Goal: Information Seeking & Learning: Learn about a topic

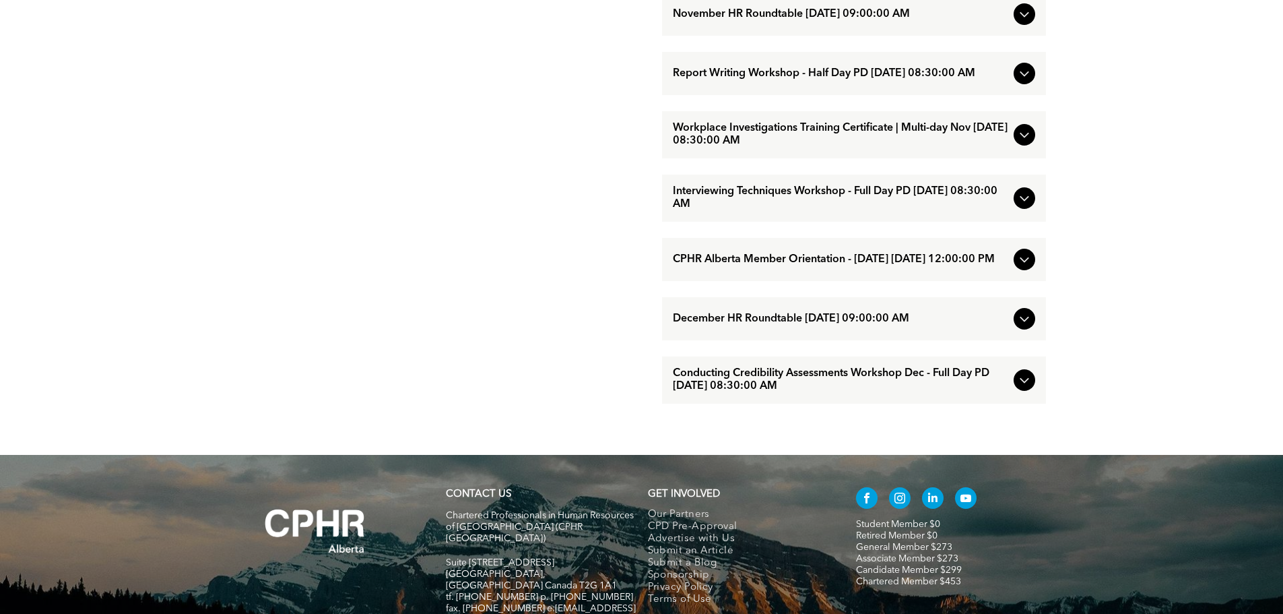
scroll to position [1347, 0]
click at [825, 392] on span "Conducting Credibility Assessments Workshop Dec - Full Day PD [DATE] 08:30:00 AM" at bounding box center [841, 380] width 336 height 26
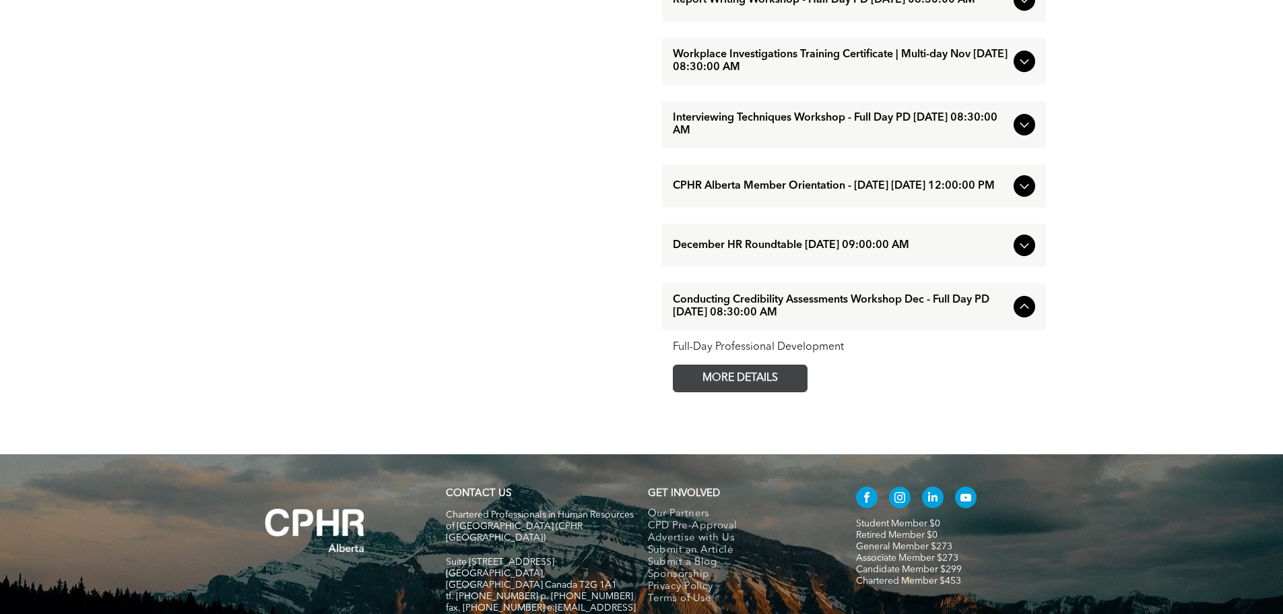
drag, startPoint x: 757, startPoint y: 415, endPoint x: 778, endPoint y: 415, distance: 20.9
click at [758, 391] on span "MORE DETAILS" at bounding box center [740, 378] width 106 height 26
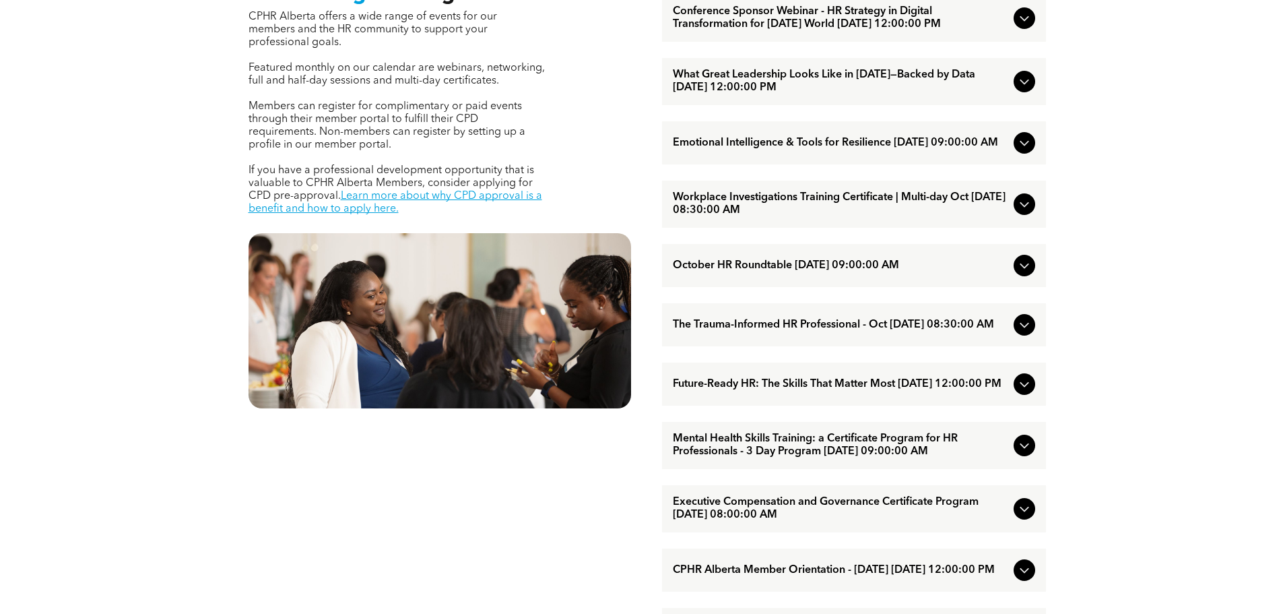
scroll to position [606, 0]
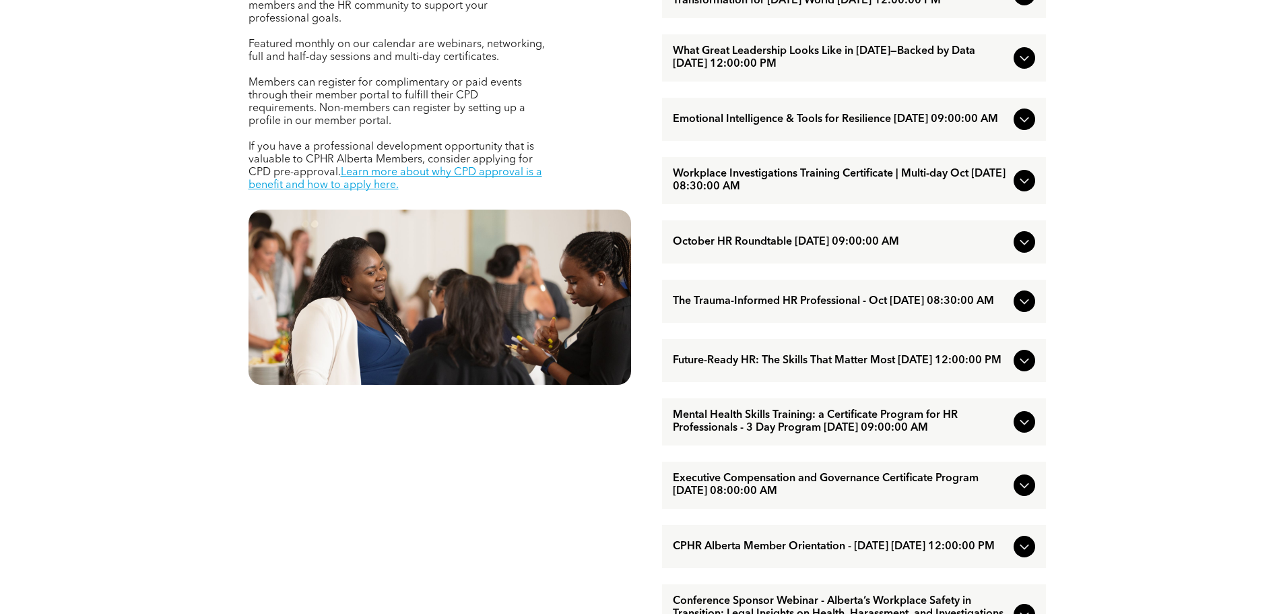
click at [1025, 309] on icon at bounding box center [1025, 301] width 16 height 16
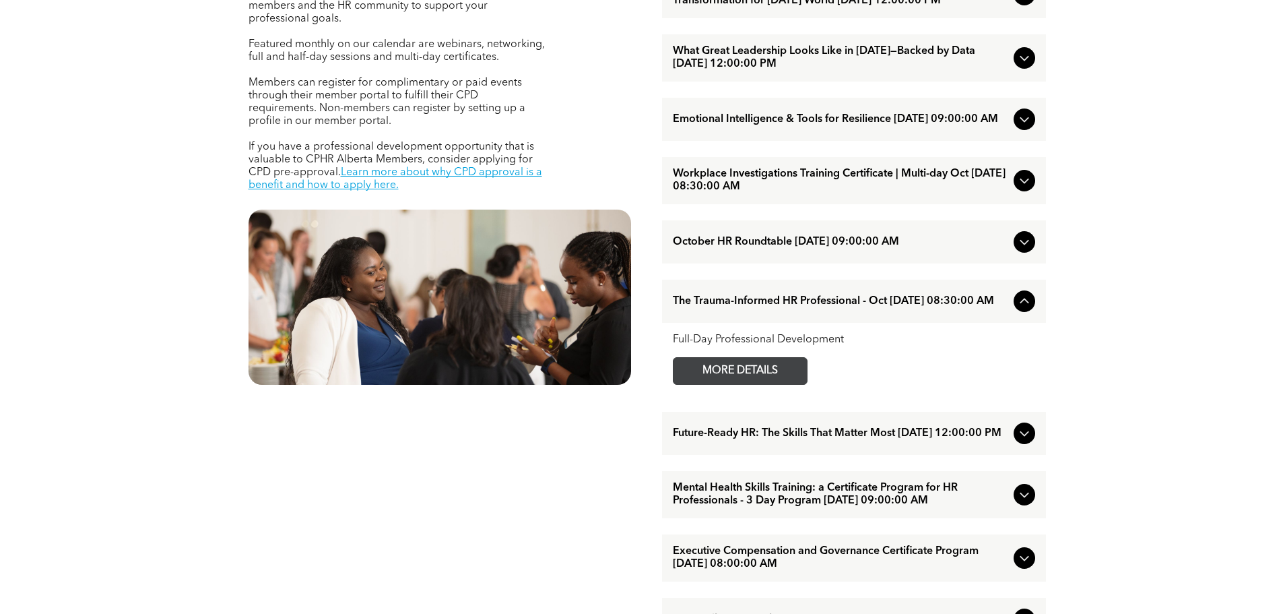
click at [769, 384] on span "MORE DETAILS" at bounding box center [740, 371] width 106 height 26
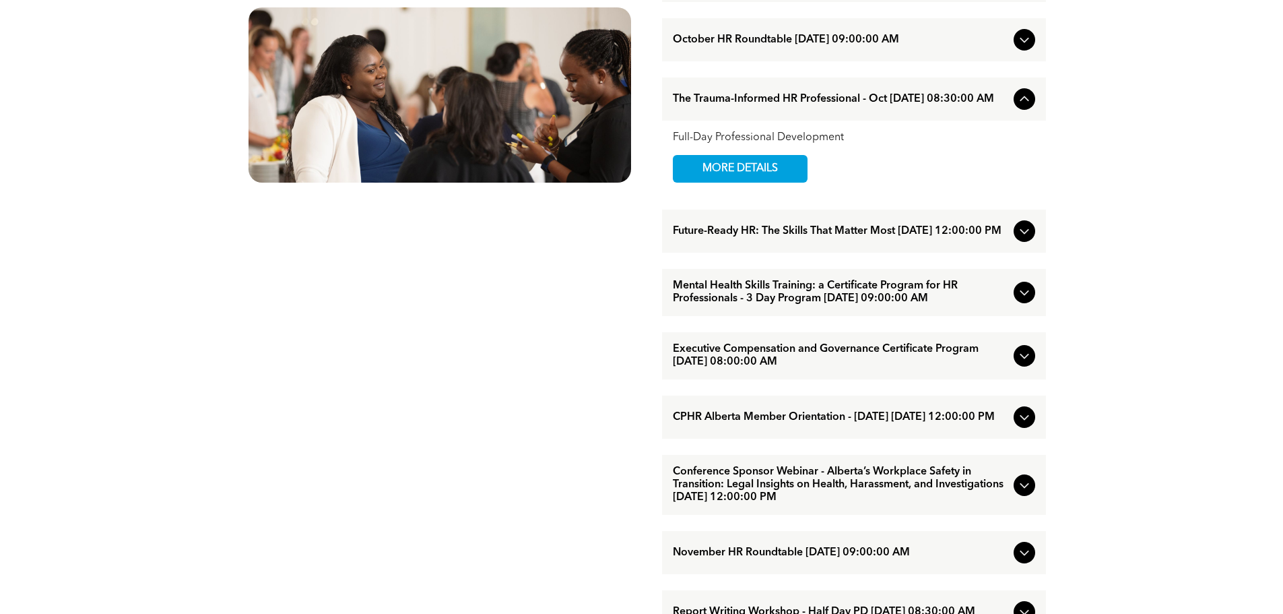
click at [1021, 239] on icon at bounding box center [1025, 231] width 16 height 16
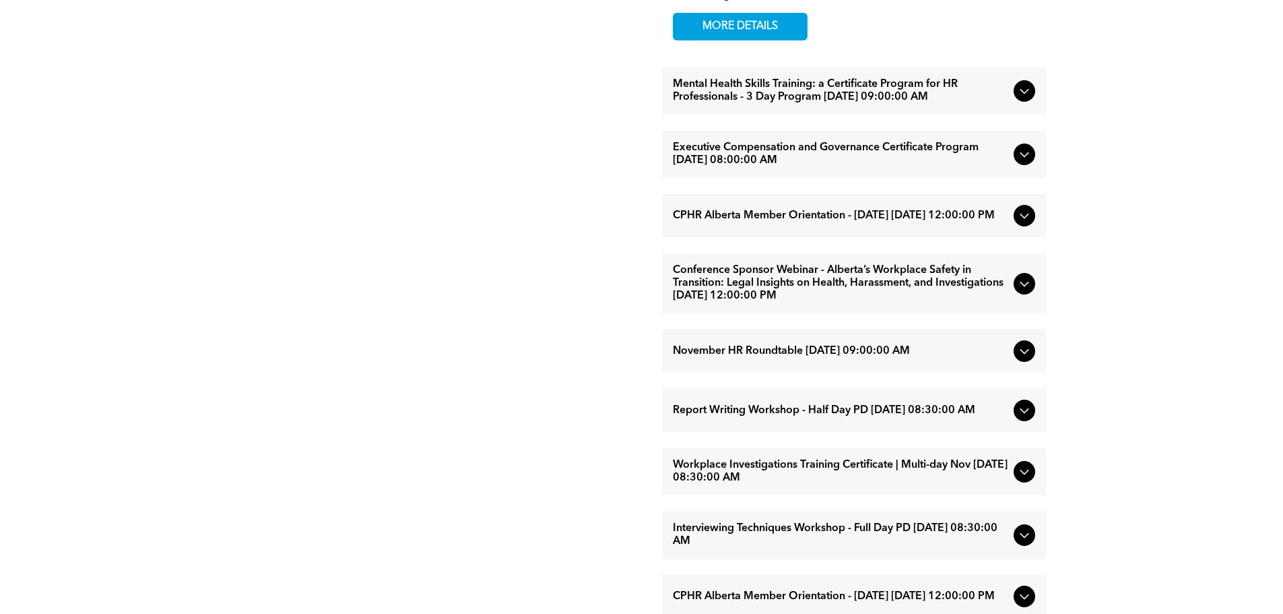
scroll to position [1011, 0]
click at [1023, 157] on icon at bounding box center [1024, 154] width 9 height 5
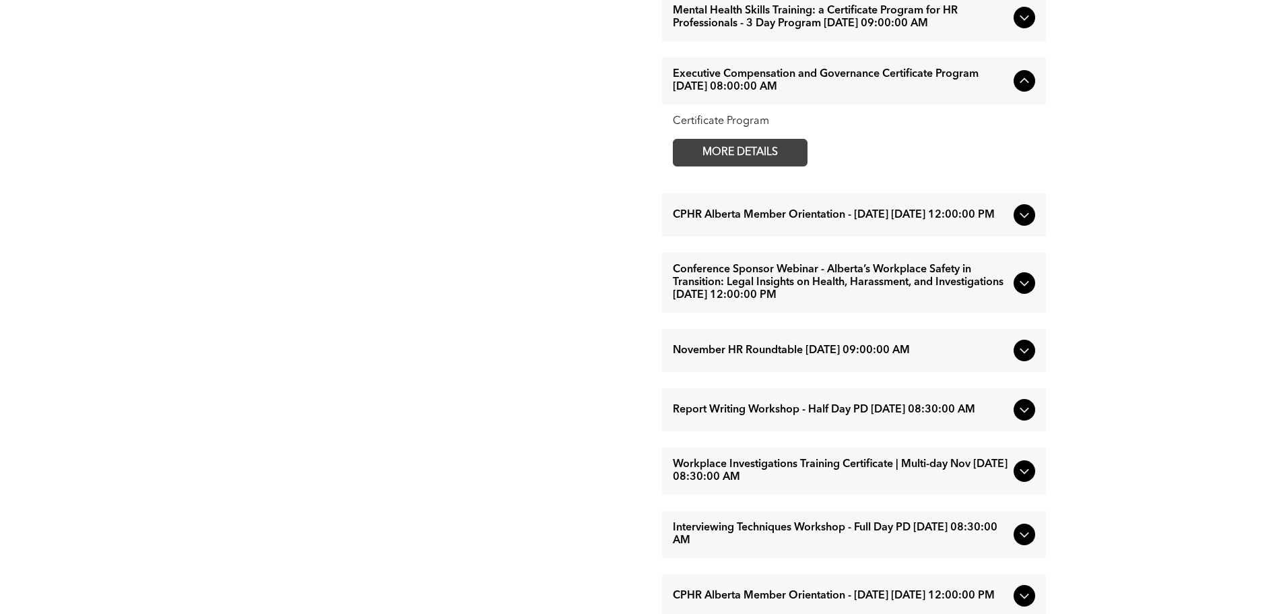
click at [779, 166] on span "MORE DETAILS" at bounding box center [740, 152] width 106 height 26
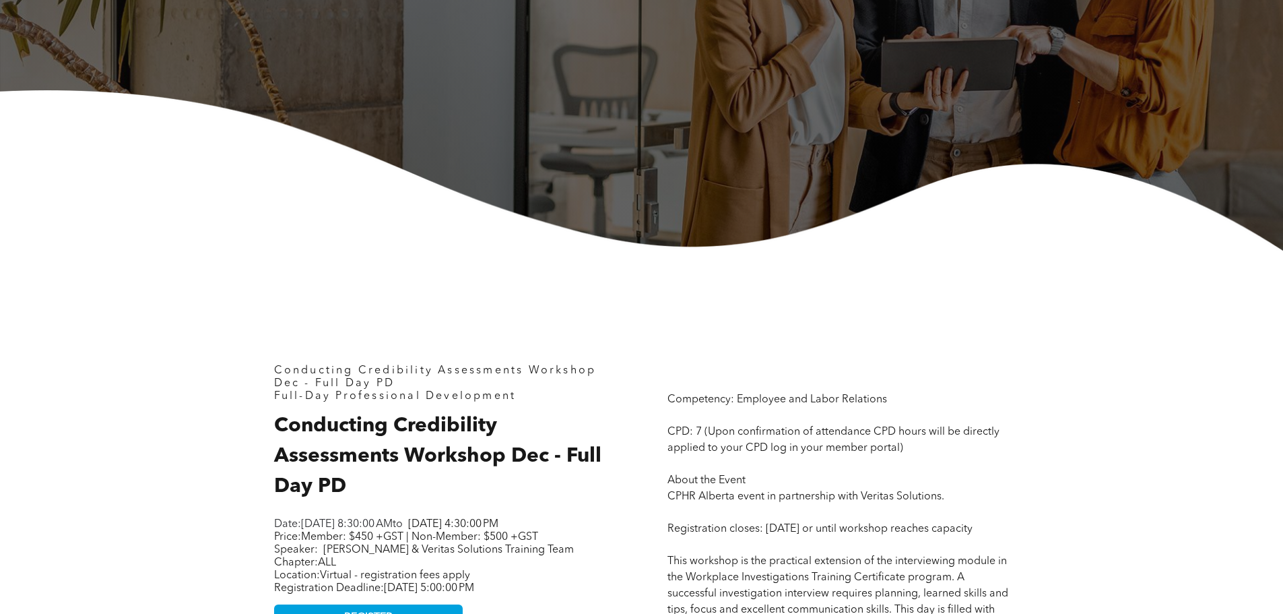
scroll to position [606, 0]
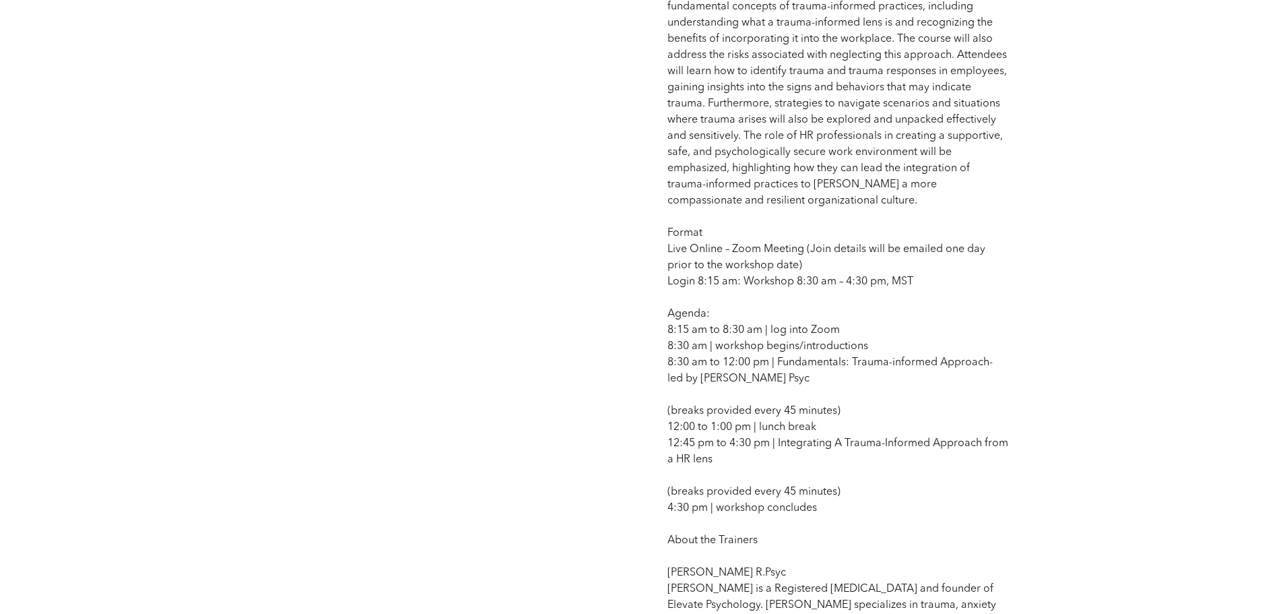
scroll to position [943, 0]
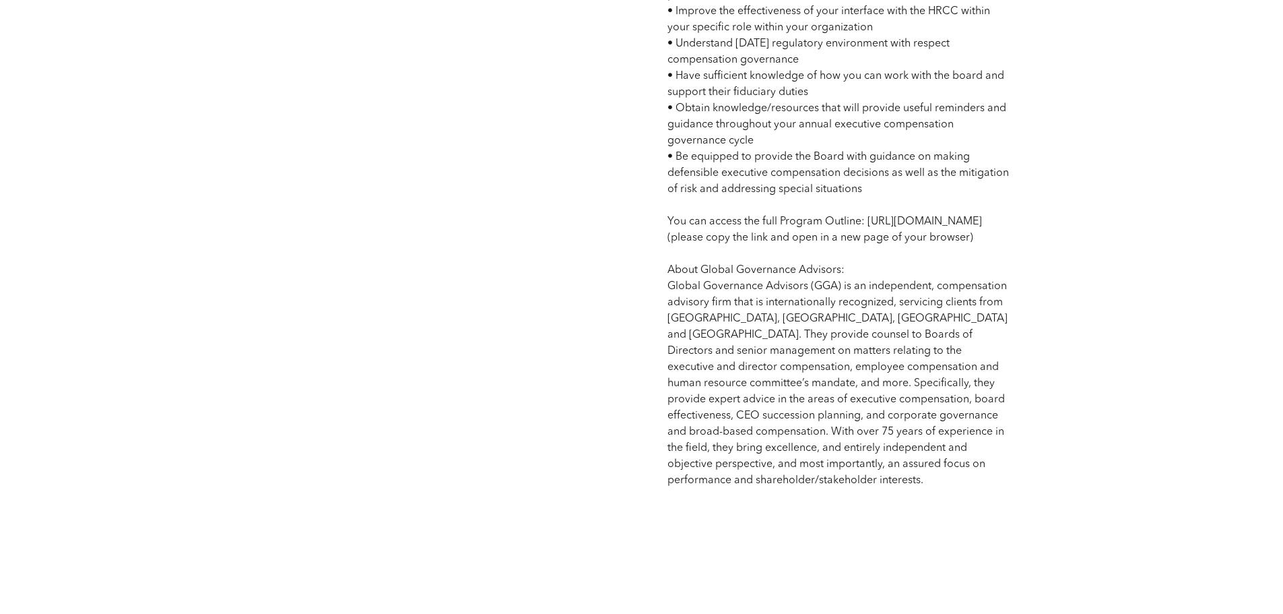
scroll to position [1145, 0]
